Goal: Task Accomplishment & Management: Manage account settings

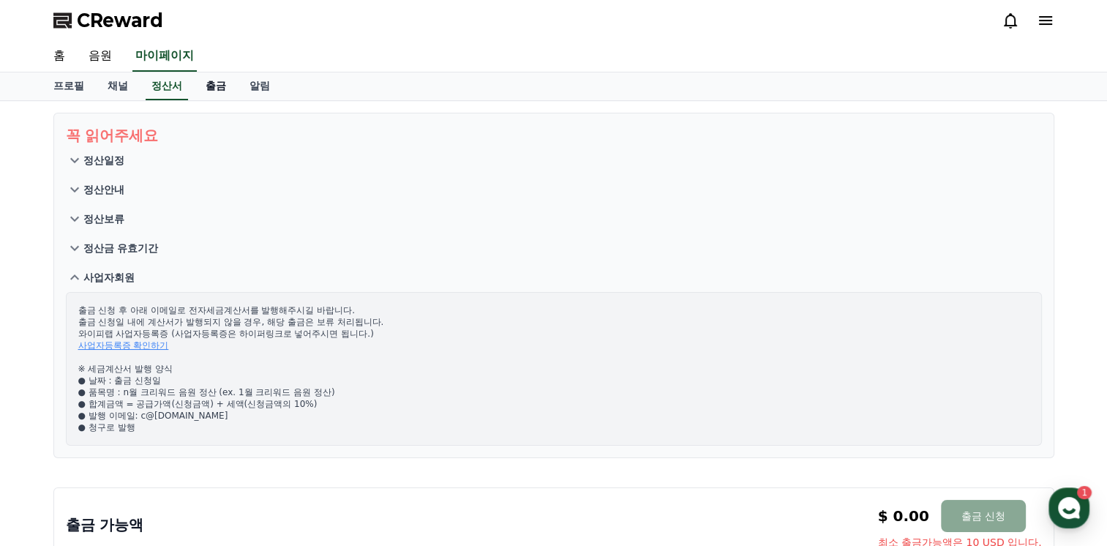
click at [211, 76] on link "출금" at bounding box center [216, 86] width 44 height 28
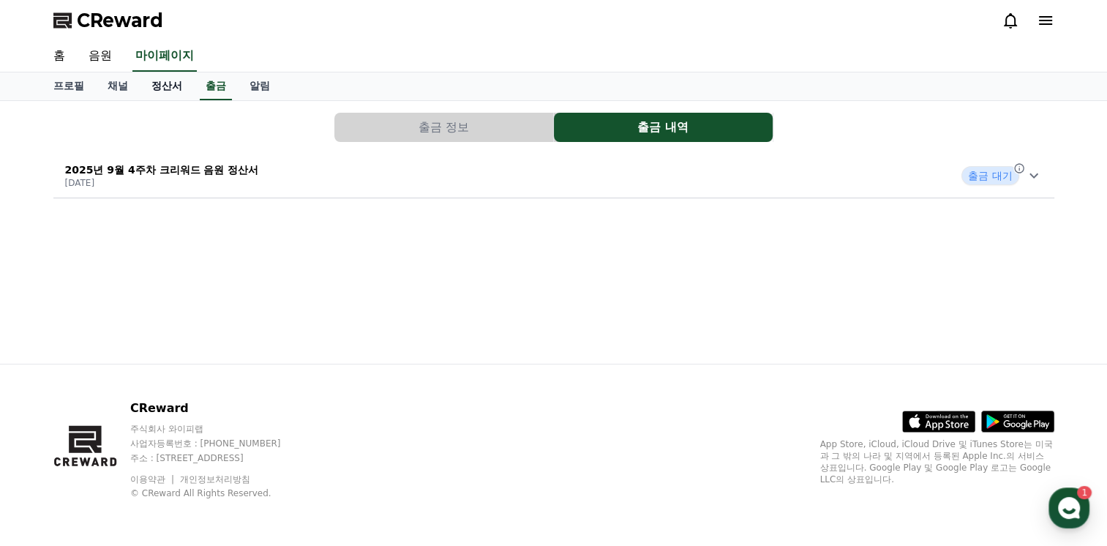
click at [170, 89] on link "정산서" at bounding box center [167, 86] width 54 height 28
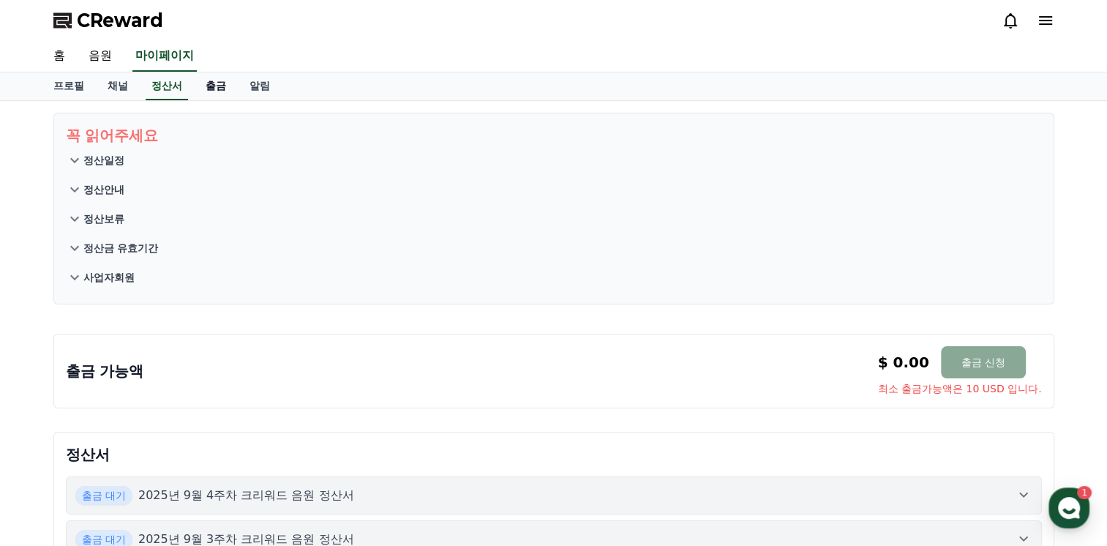
click at [209, 89] on link "출금" at bounding box center [216, 86] width 44 height 28
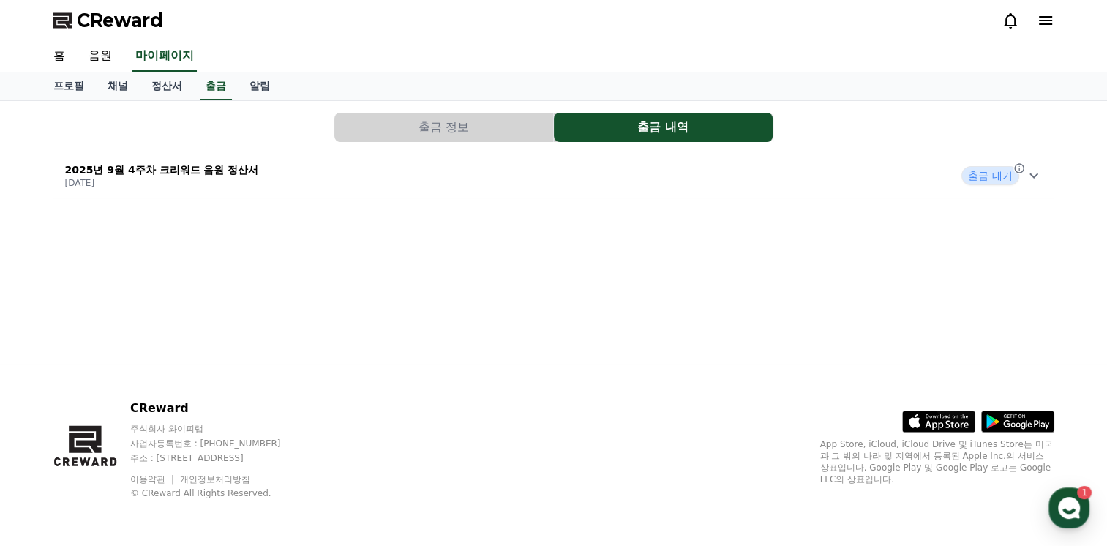
click at [397, 130] on button "출금 정보" at bounding box center [443, 127] width 219 height 29
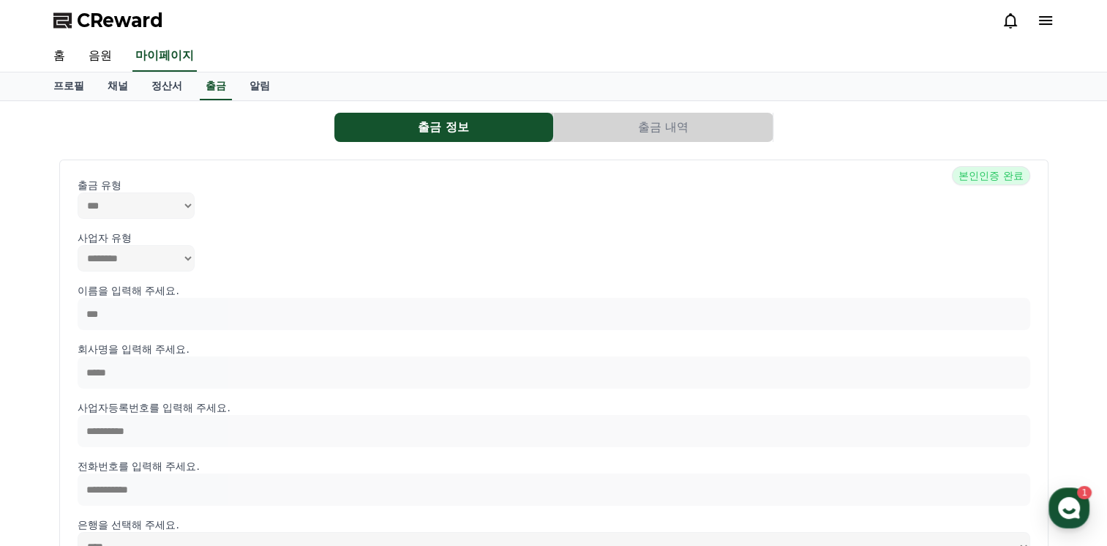
click at [589, 116] on button "출금 내역" at bounding box center [663, 127] width 219 height 29
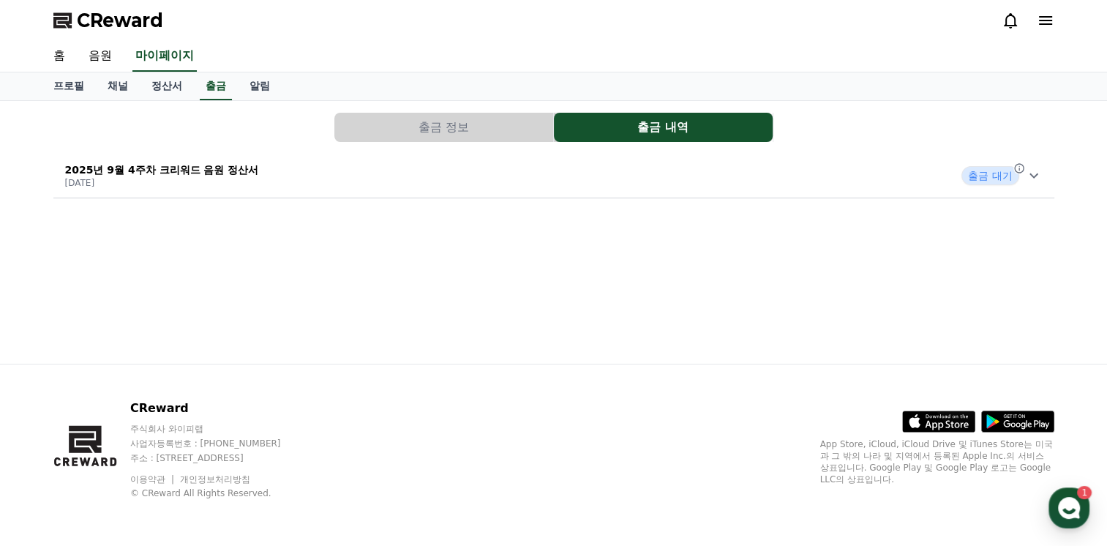
click at [1036, 176] on icon at bounding box center [1034, 176] width 18 height 18
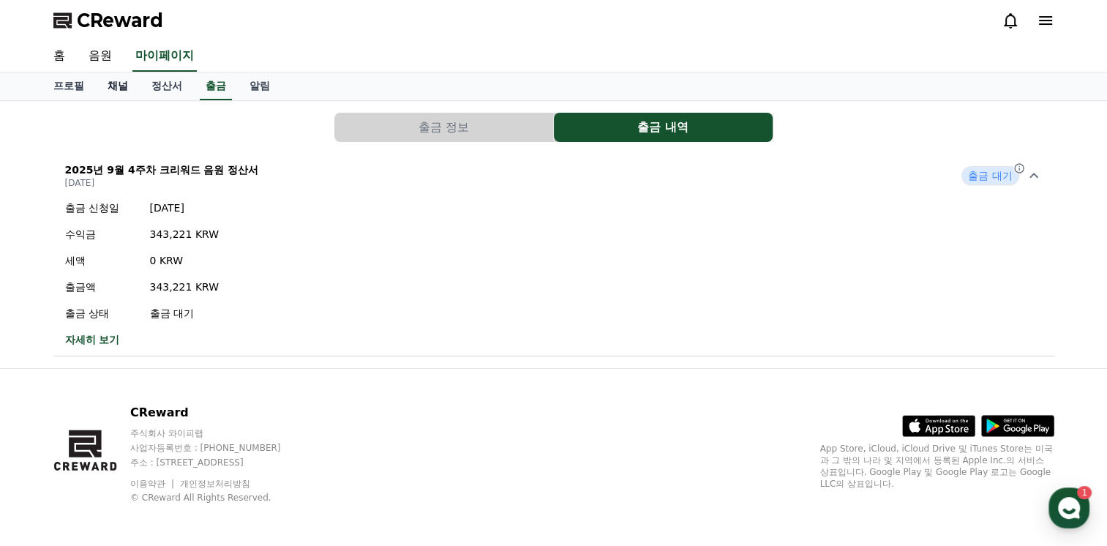
click at [129, 87] on link "채널" at bounding box center [118, 86] width 44 height 28
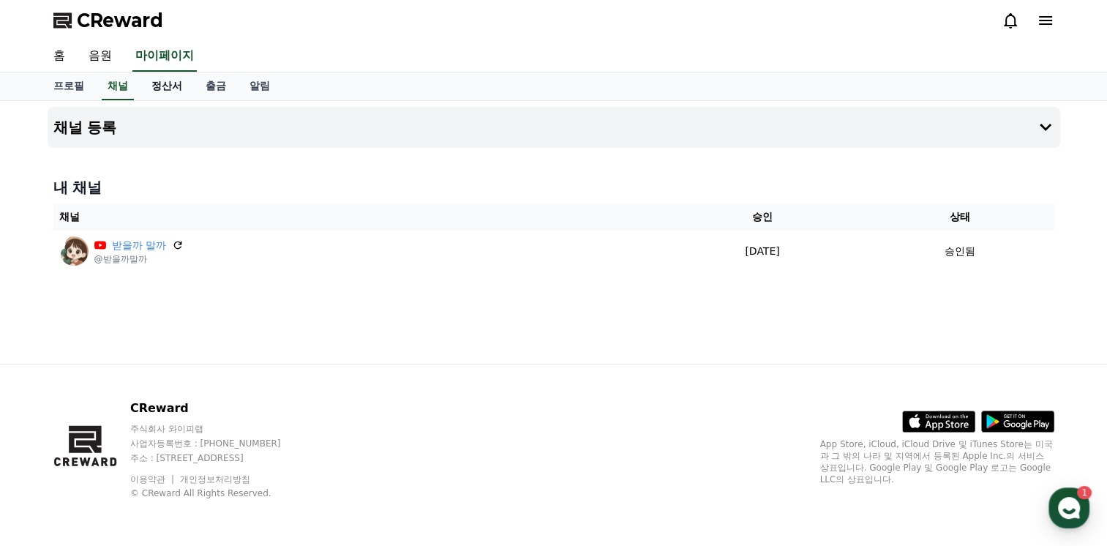
click at [150, 83] on link "정산서" at bounding box center [167, 86] width 54 height 28
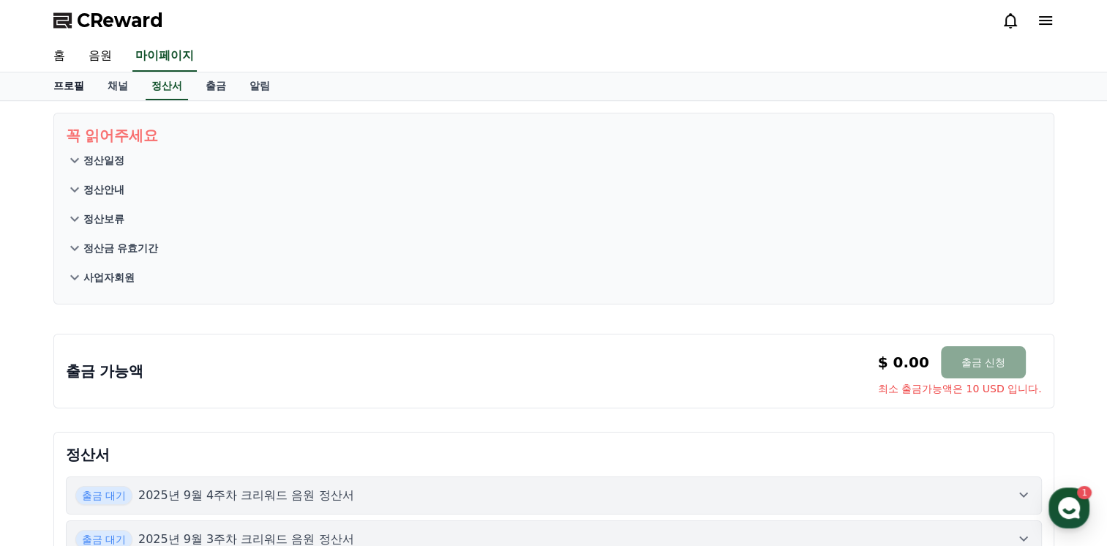
click at [48, 91] on link "프로필" at bounding box center [69, 86] width 54 height 28
select select "**********"
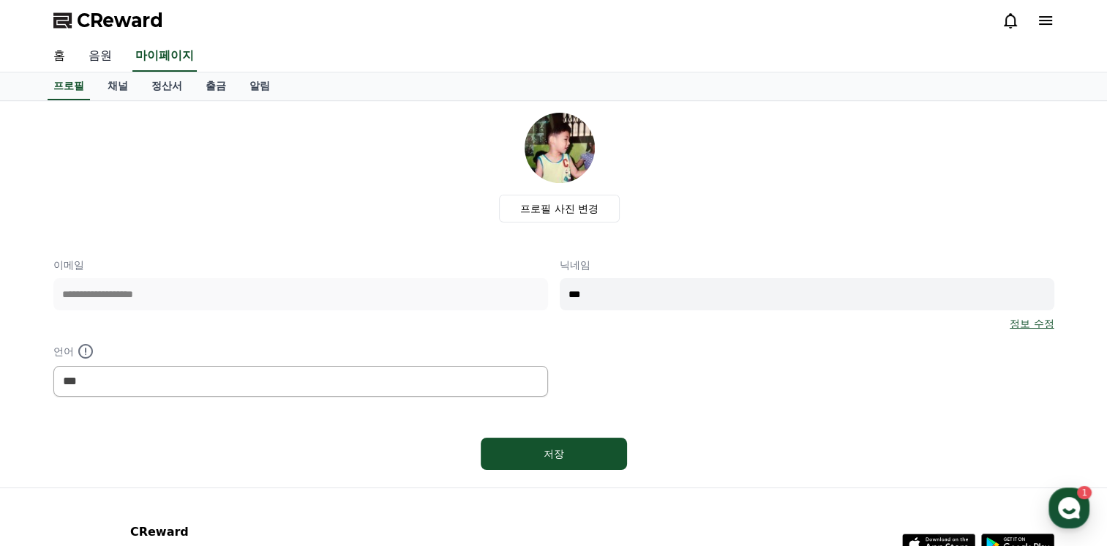
click at [97, 56] on link "음원" at bounding box center [100, 56] width 47 height 31
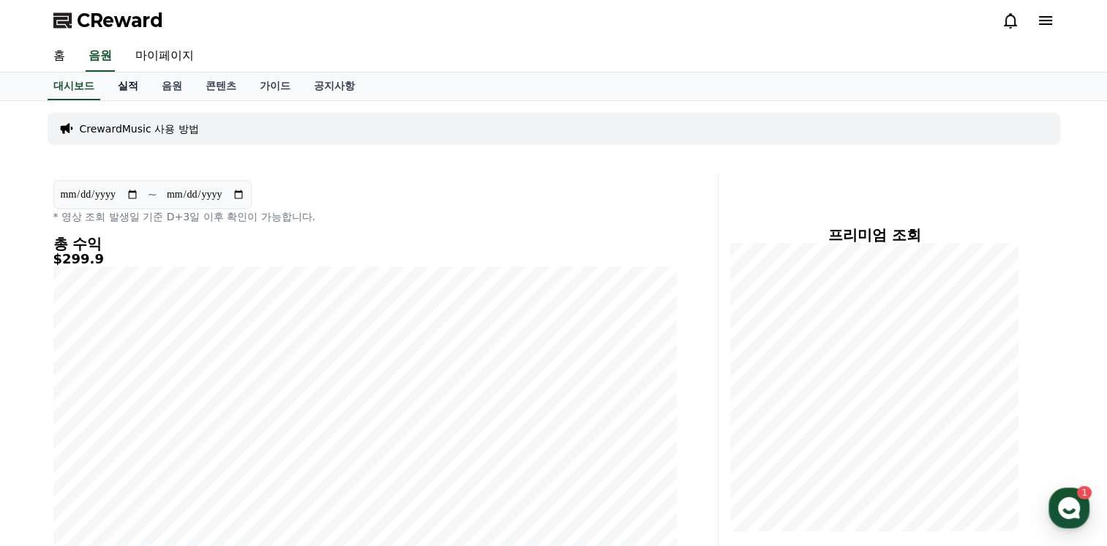
click at [135, 83] on link "실적" at bounding box center [128, 86] width 44 height 28
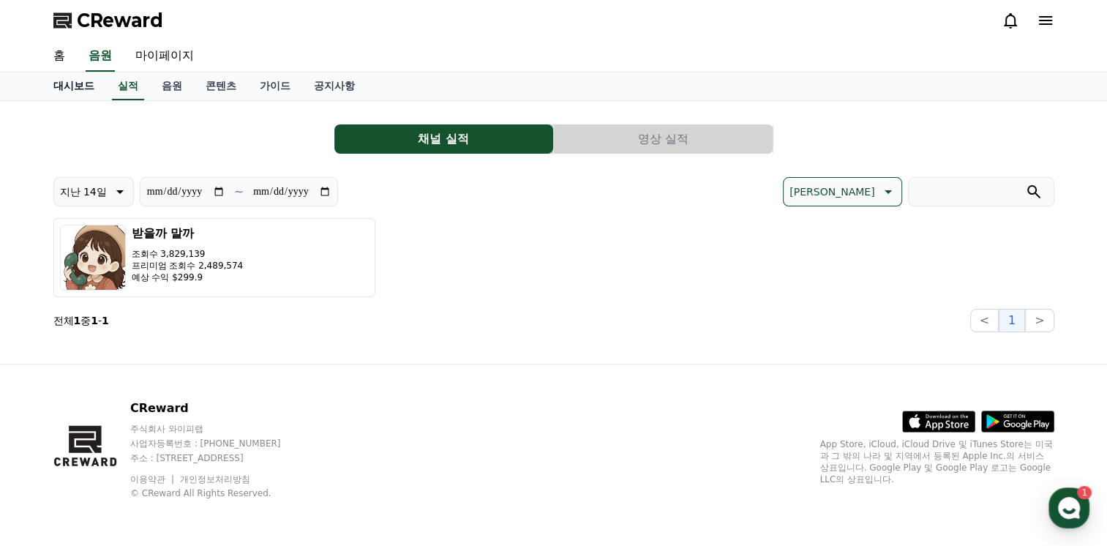
click at [90, 89] on link "대시보드" at bounding box center [74, 86] width 64 height 28
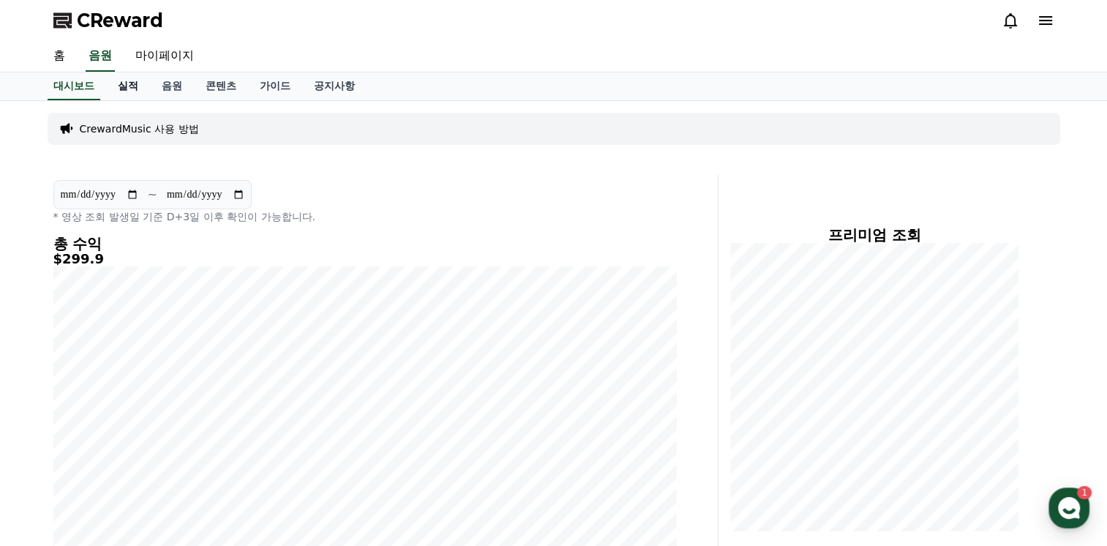
click at [114, 80] on link "실적" at bounding box center [128, 86] width 44 height 28
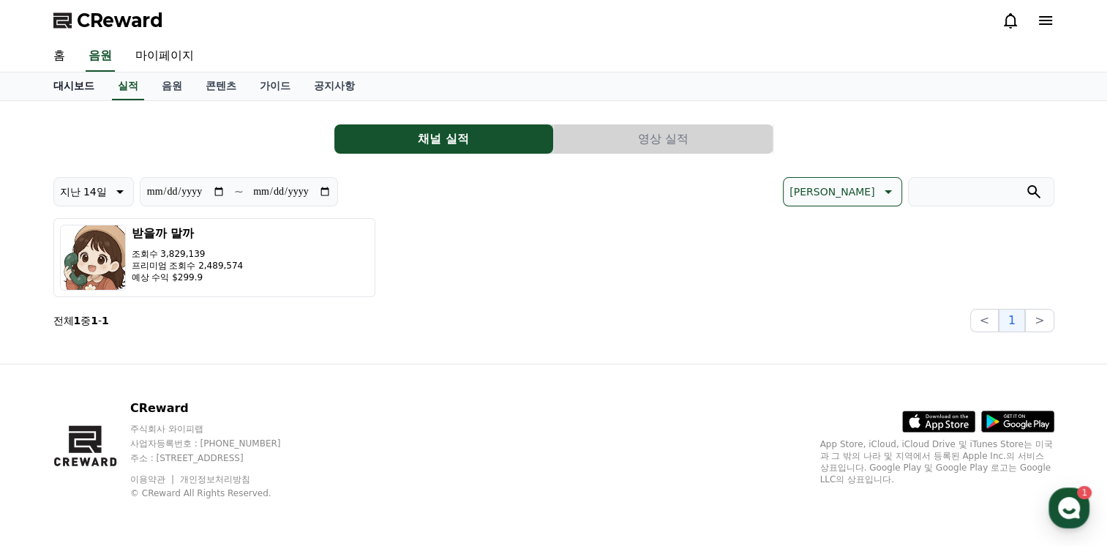
click at [94, 89] on link "대시보드" at bounding box center [74, 86] width 64 height 28
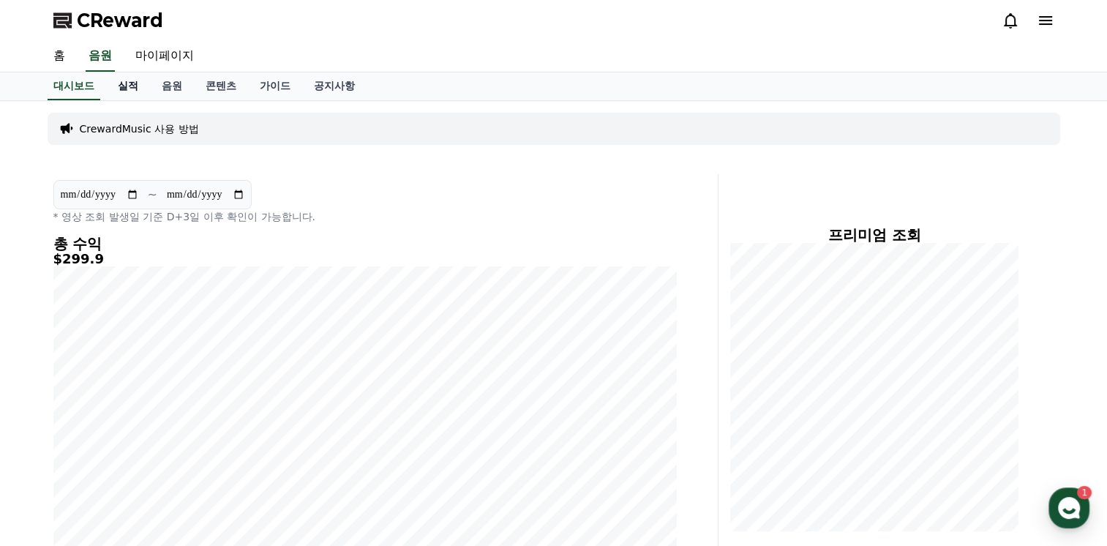
click at [126, 80] on link "실적" at bounding box center [128, 86] width 44 height 28
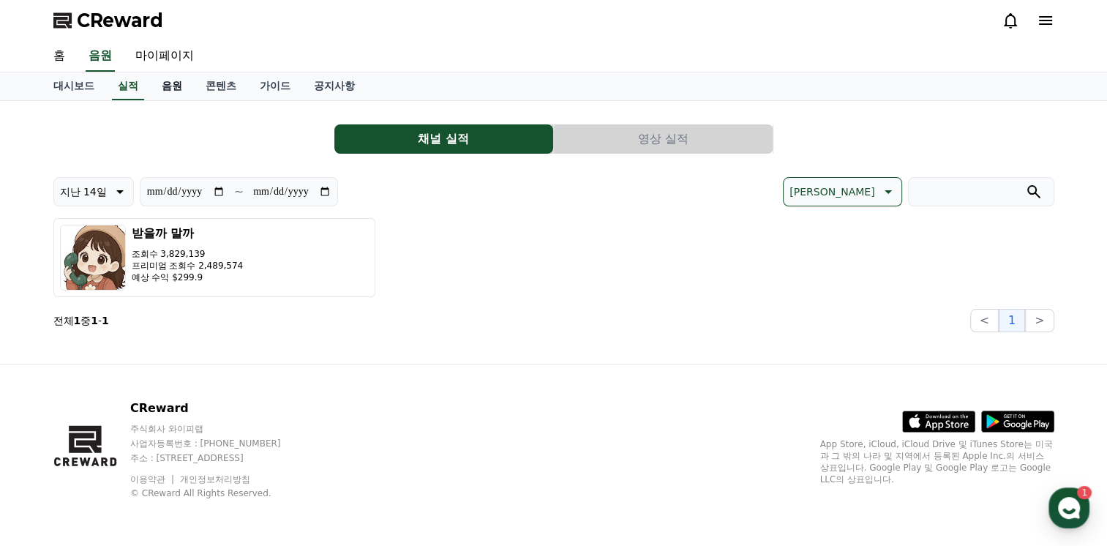
click at [175, 85] on link "음원" at bounding box center [172, 86] width 44 height 28
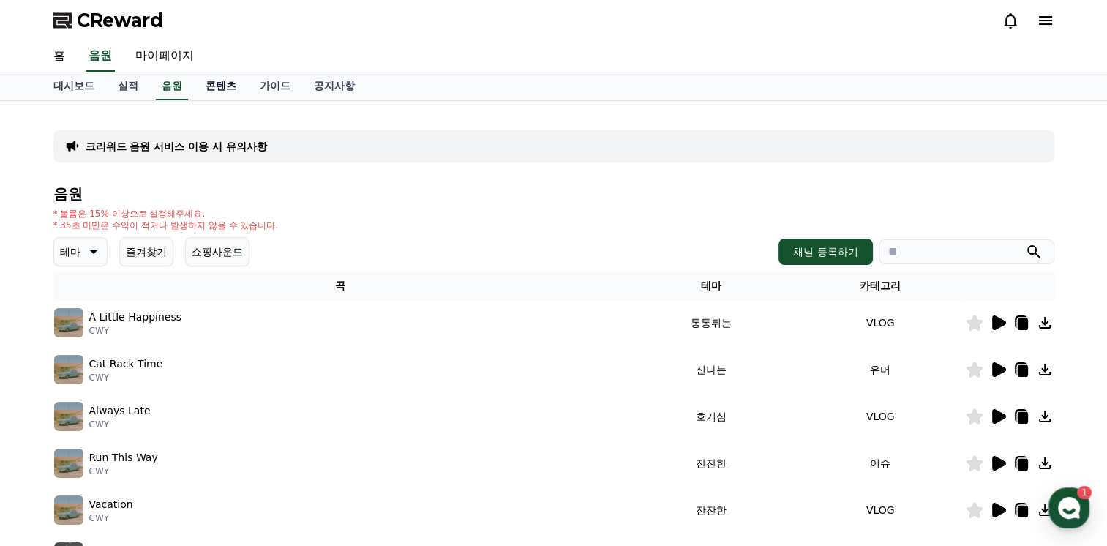
click at [243, 90] on link "콘텐츠" at bounding box center [221, 86] width 54 height 28
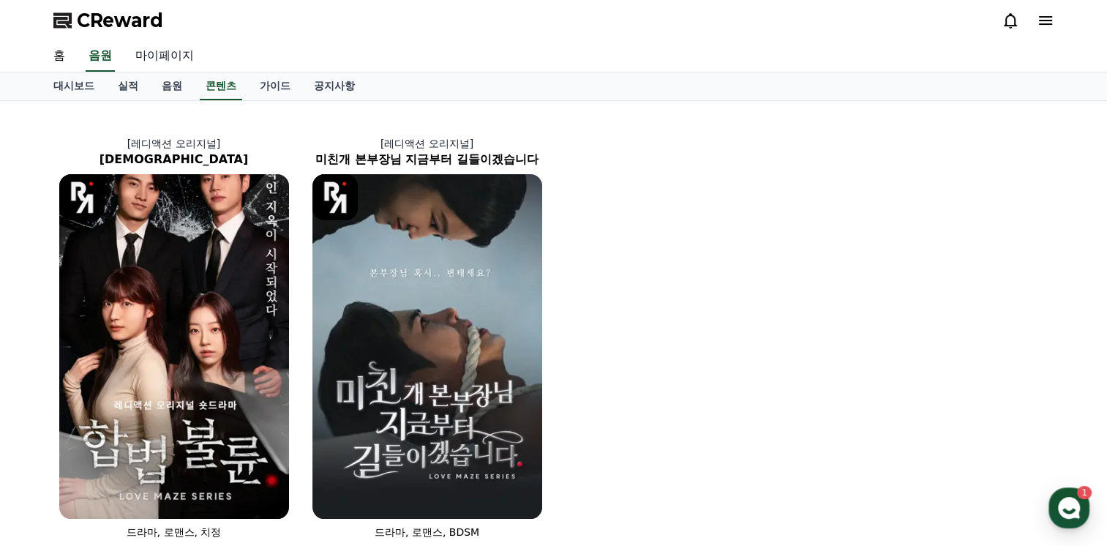
click at [165, 53] on link "마이페이지" at bounding box center [165, 56] width 82 height 31
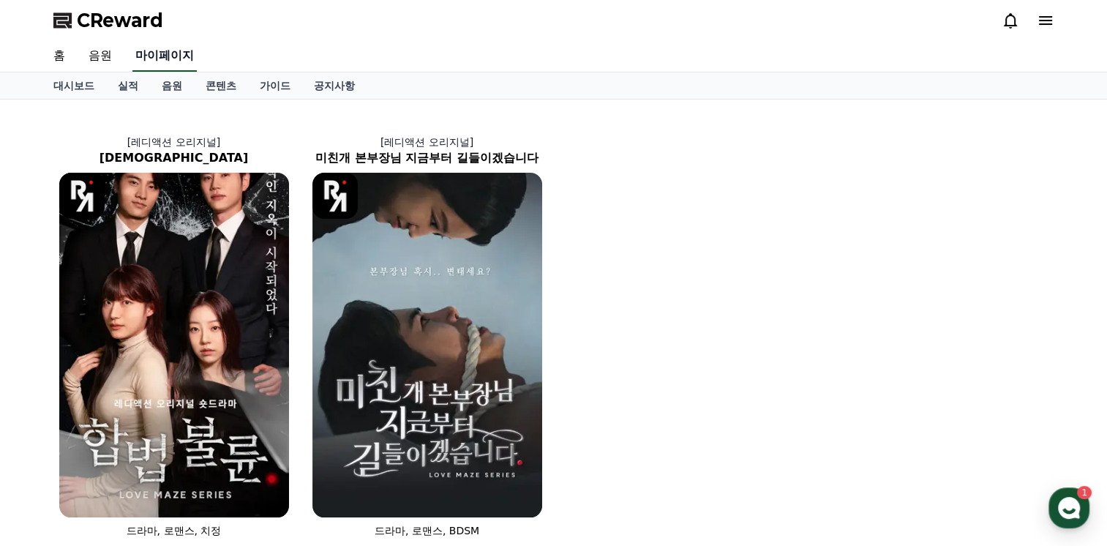
select select "**********"
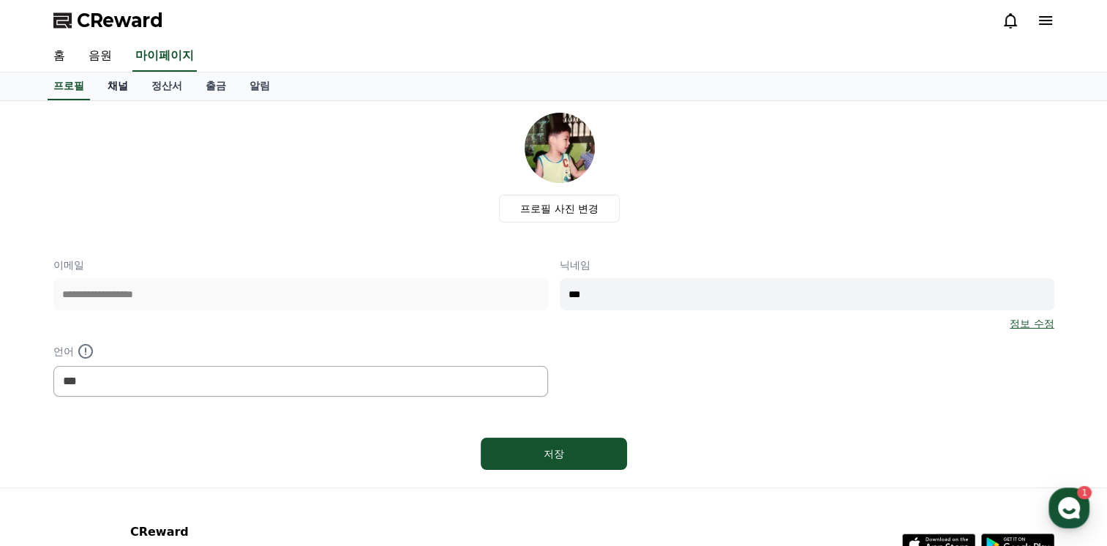
click at [126, 83] on link "채널" at bounding box center [118, 86] width 44 height 28
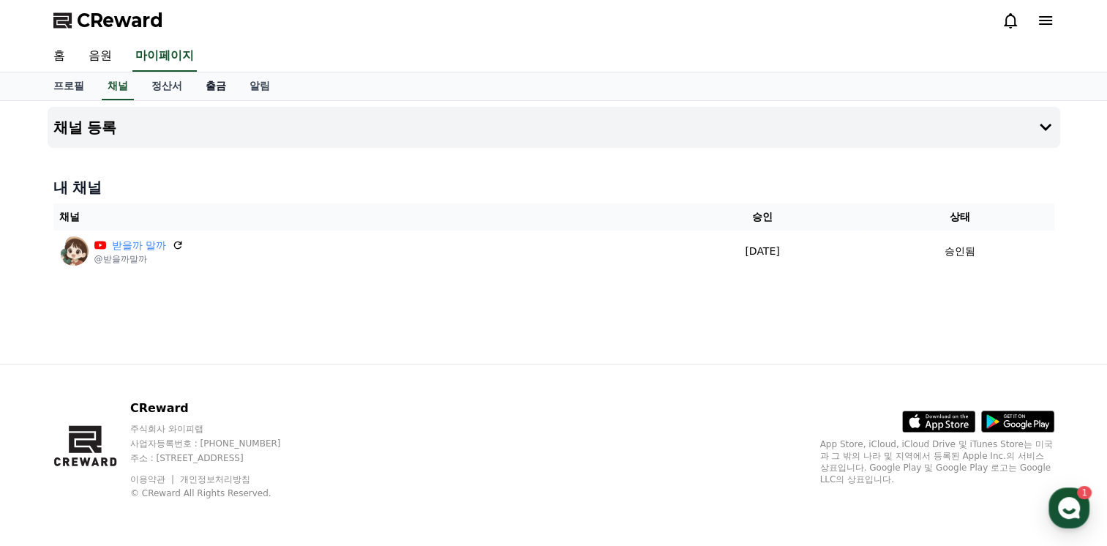
click at [205, 80] on link "출금" at bounding box center [216, 86] width 44 height 28
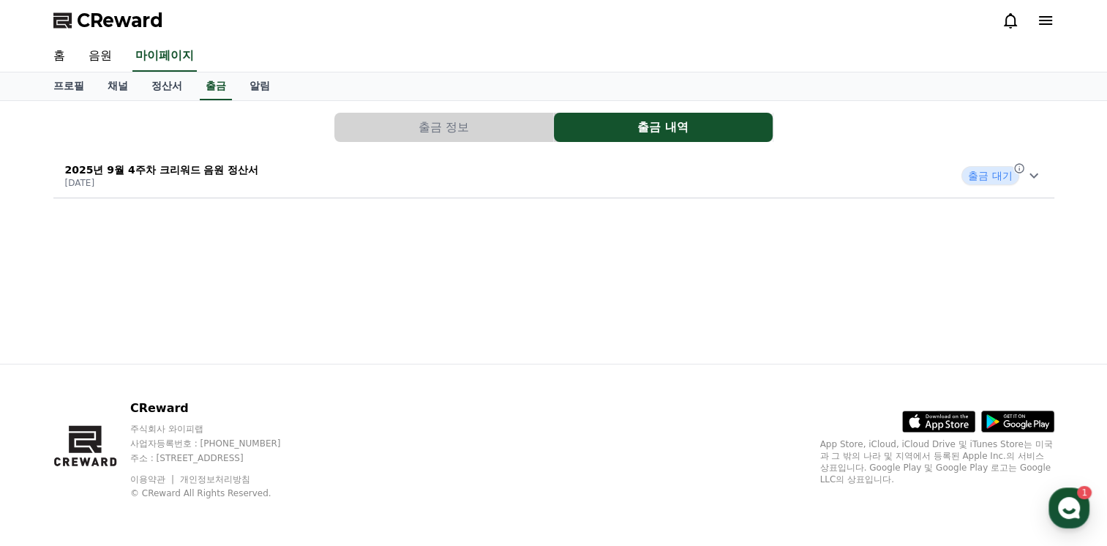
click at [1031, 173] on icon at bounding box center [1033, 175] width 9 height 5
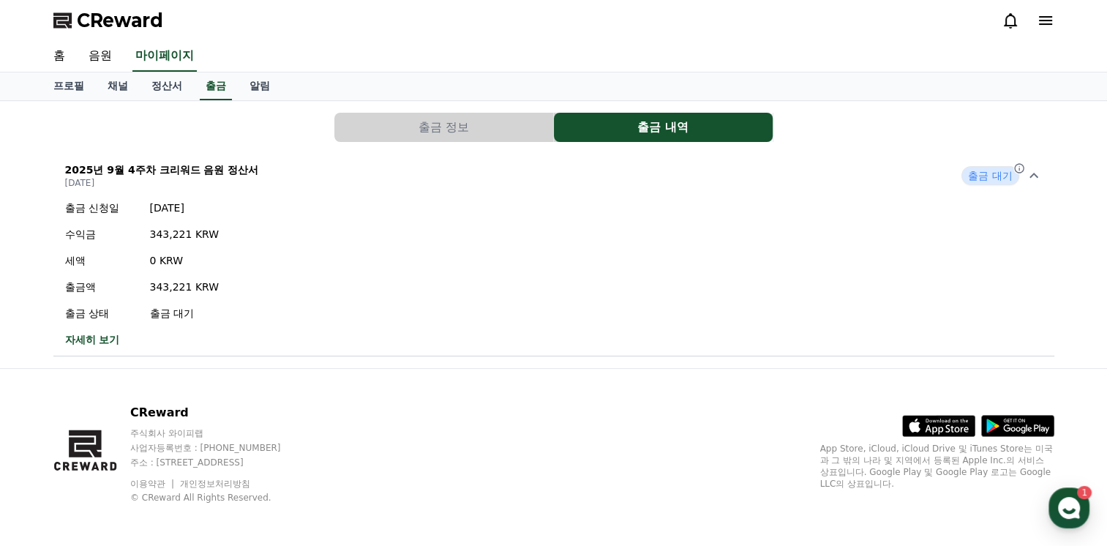
click at [209, 261] on p "0 KRW" at bounding box center [185, 260] width 70 height 15
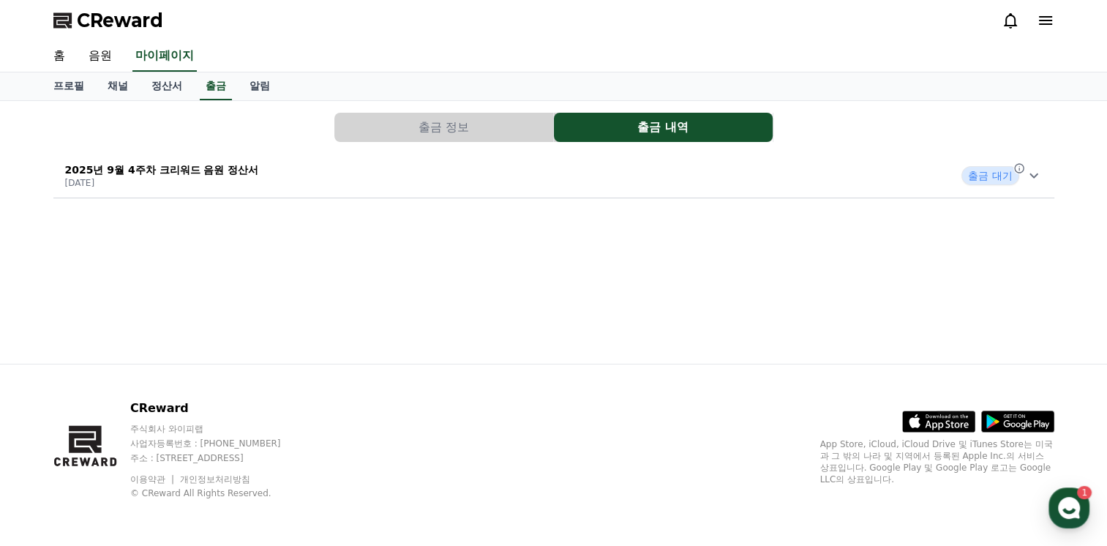
click at [224, 175] on p "2025년 9월 4주차 크리워드 음원 정산서" at bounding box center [162, 169] width 194 height 15
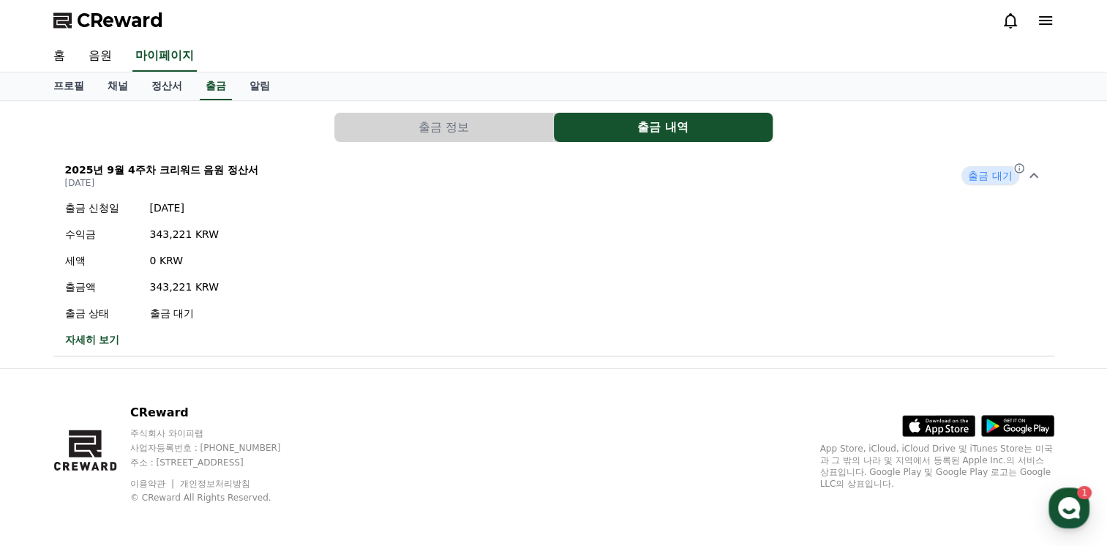
click at [362, 130] on button "출금 정보" at bounding box center [443, 127] width 219 height 29
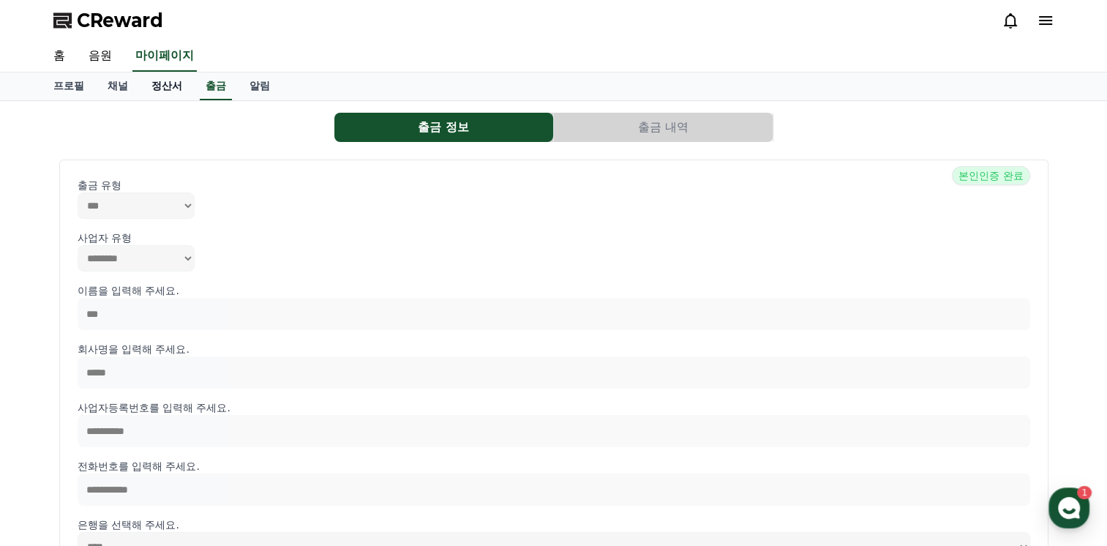
click at [181, 94] on link "정산서" at bounding box center [167, 86] width 54 height 28
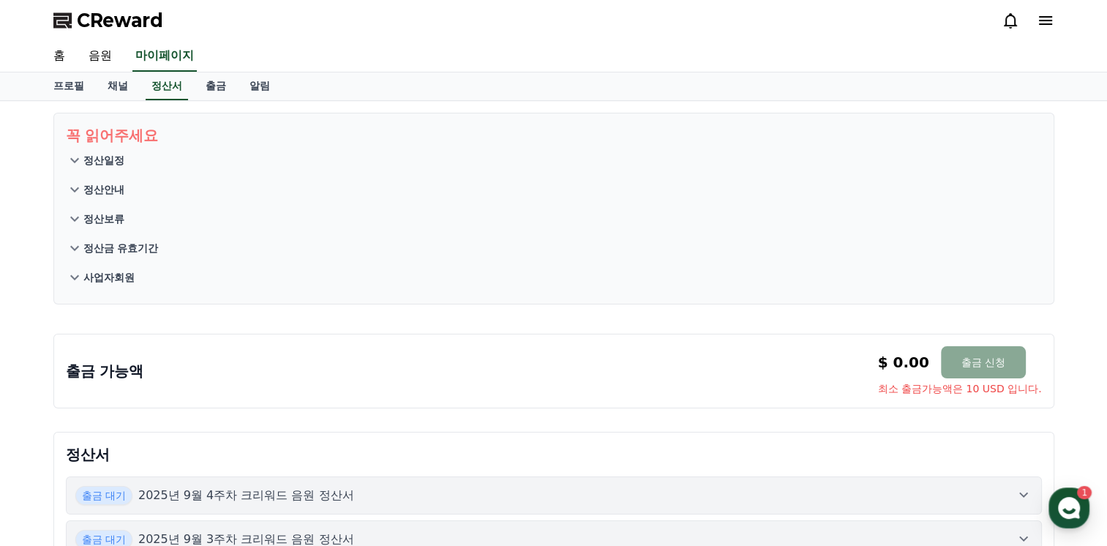
click at [99, 158] on p "정산일정" at bounding box center [103, 160] width 41 height 15
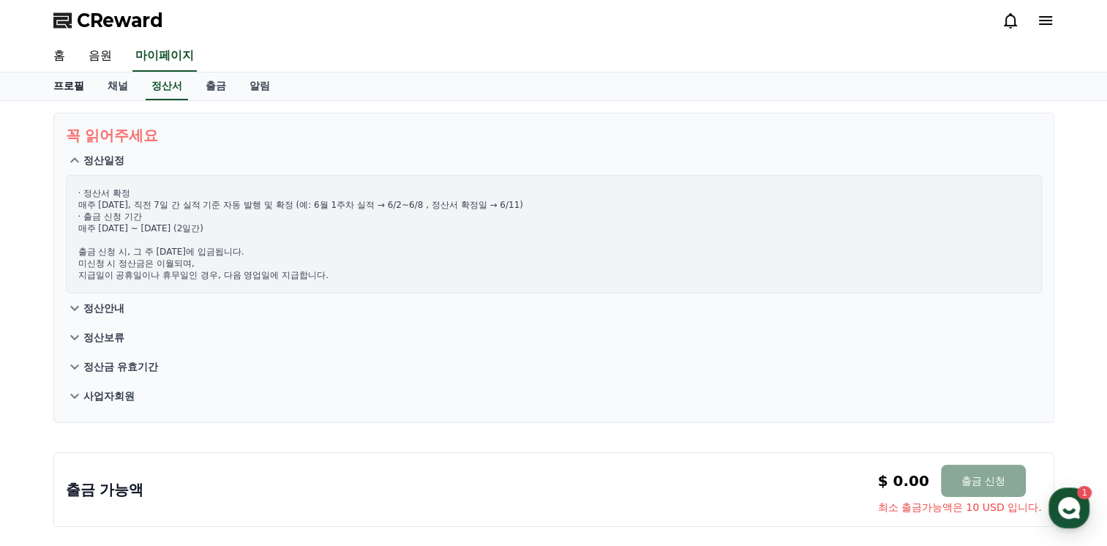
click at [78, 81] on link "프로필" at bounding box center [69, 86] width 54 height 28
select select "**********"
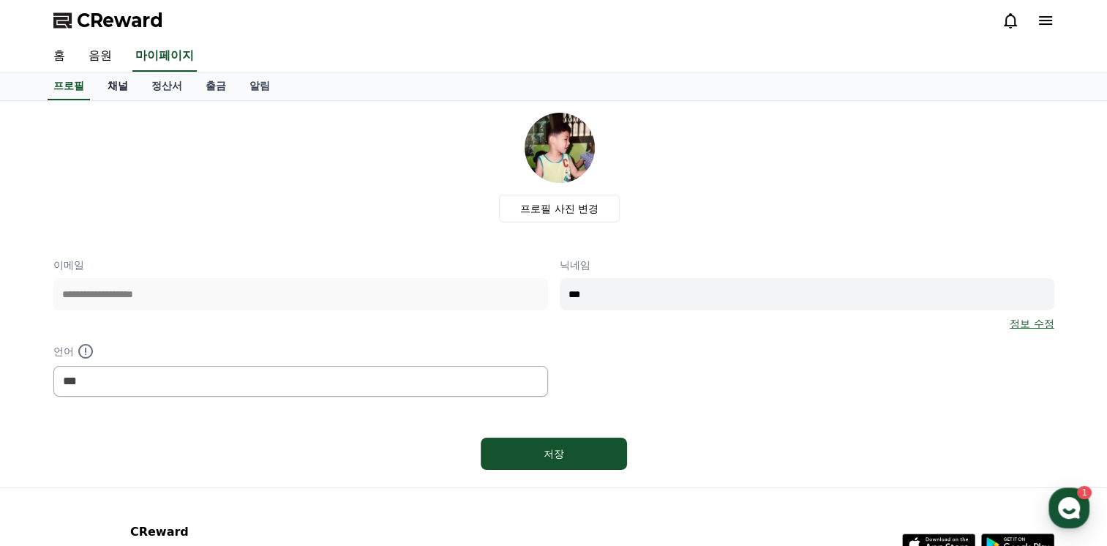
click at [117, 72] on div "**********" at bounding box center [553, 334] width 1107 height 669
click at [120, 79] on link "채널" at bounding box center [118, 86] width 44 height 28
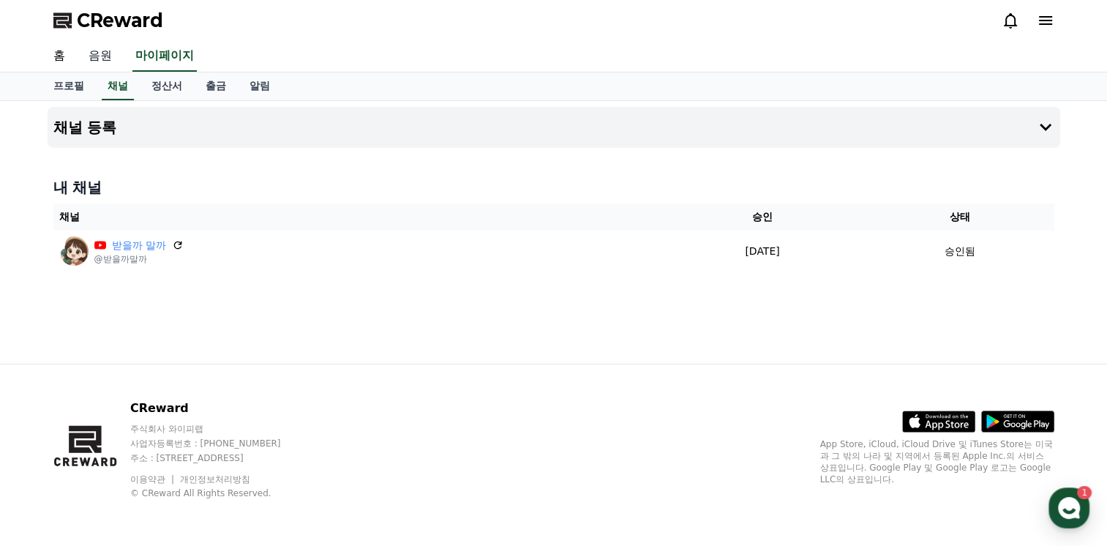
click at [108, 61] on link "음원" at bounding box center [100, 56] width 47 height 31
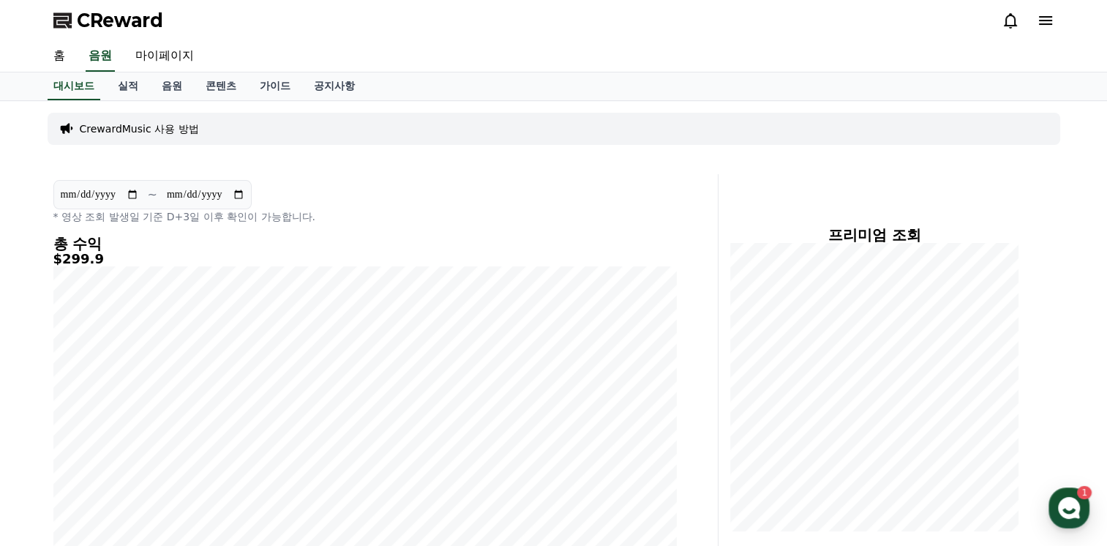
click at [244, 191] on input "**********" at bounding box center [205, 195] width 79 height 16
type input "**********"
click at [181, 57] on link "마이페이지" at bounding box center [165, 56] width 82 height 31
select select "**********"
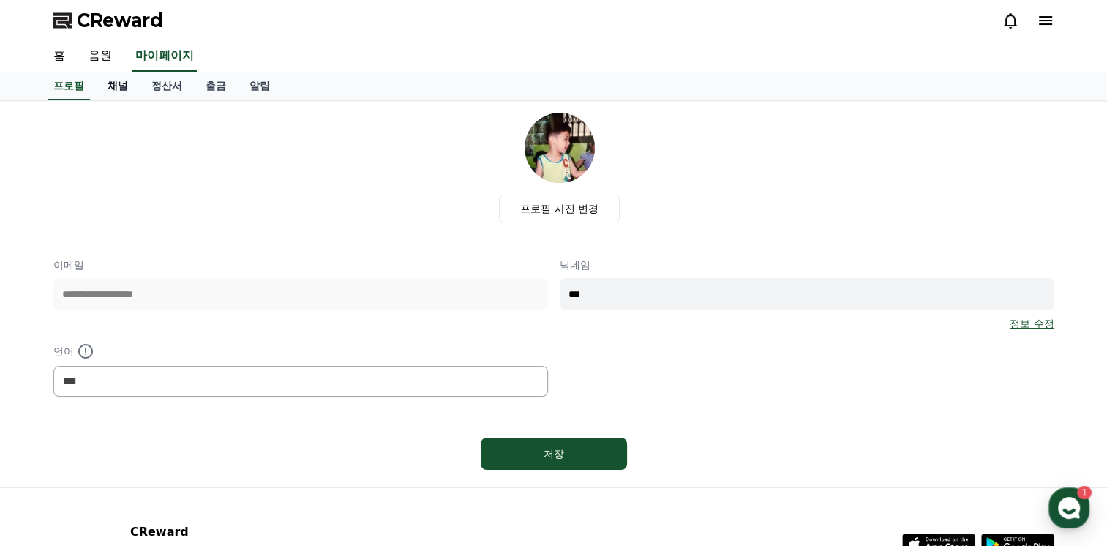
click at [121, 86] on link "채널" at bounding box center [118, 86] width 44 height 28
click at [179, 91] on link "정산서" at bounding box center [167, 86] width 54 height 28
click at [222, 86] on link "출금" at bounding box center [216, 86] width 44 height 28
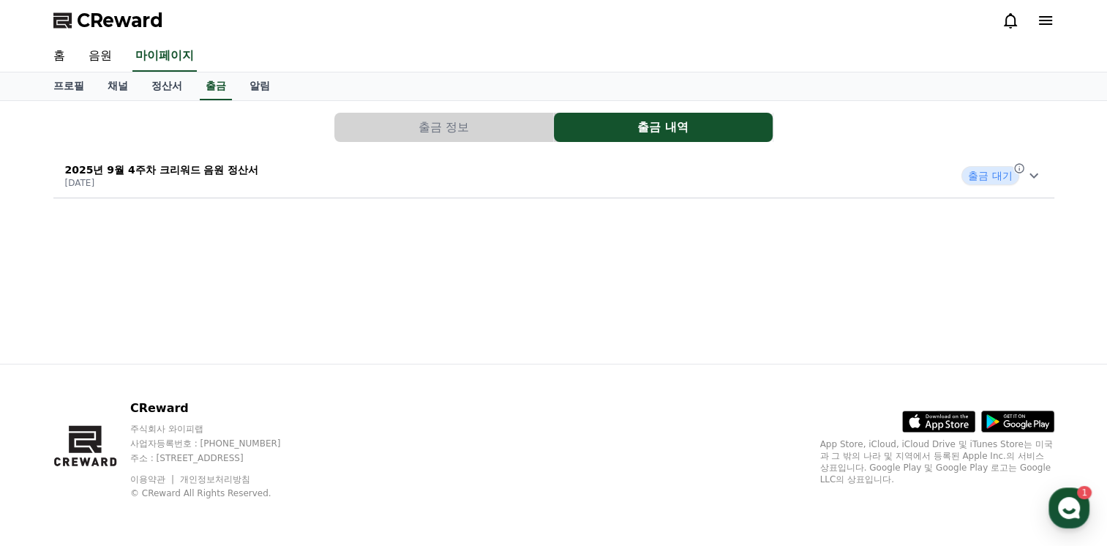
click at [1038, 180] on icon at bounding box center [1034, 176] width 18 height 18
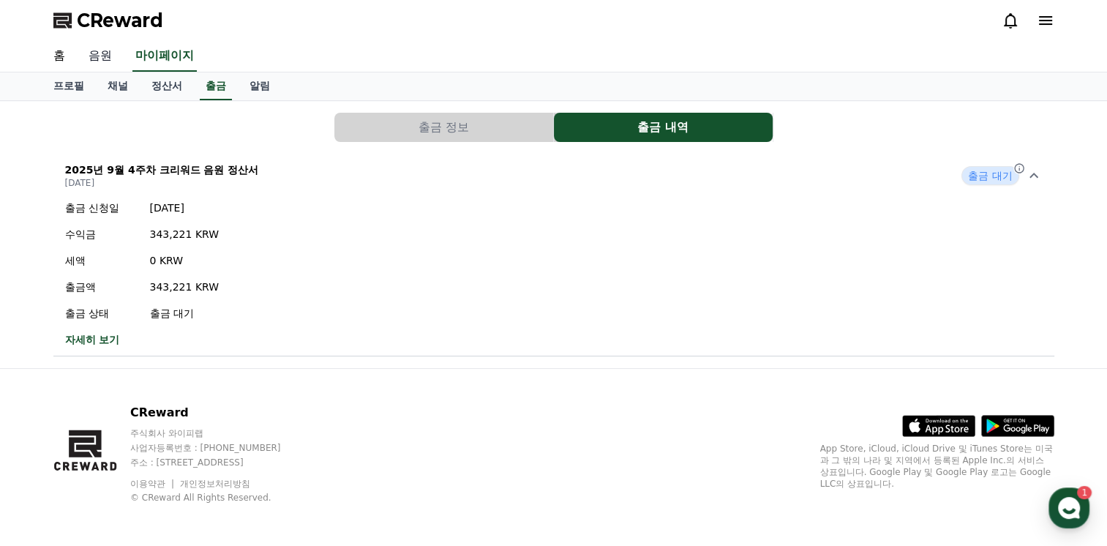
click at [113, 61] on link "음원" at bounding box center [100, 56] width 47 height 31
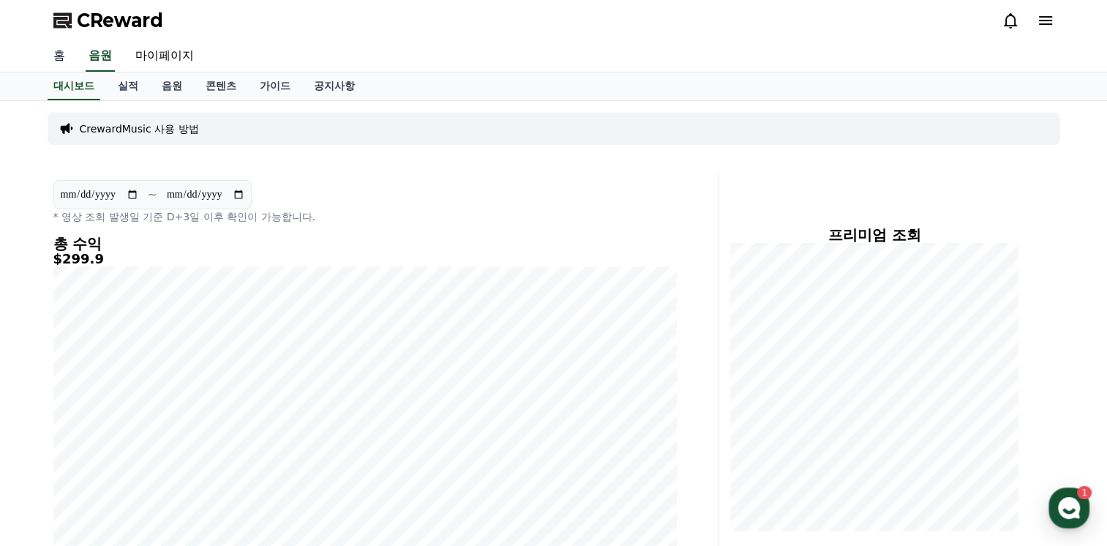
click at [63, 56] on link "홈" at bounding box center [59, 56] width 35 height 31
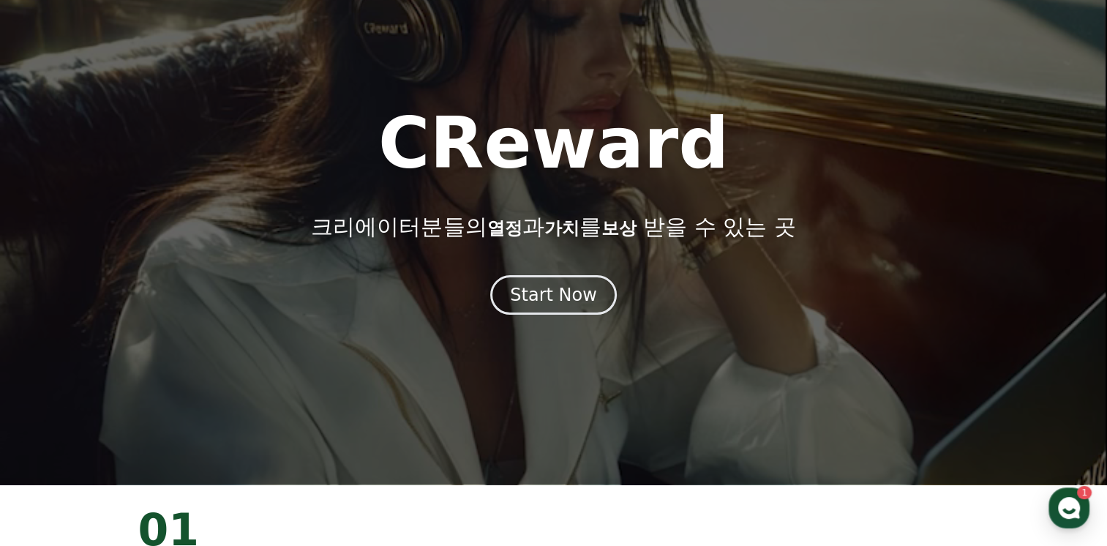
scroll to position [62, 0]
